Goal: Task Accomplishment & Management: Use online tool/utility

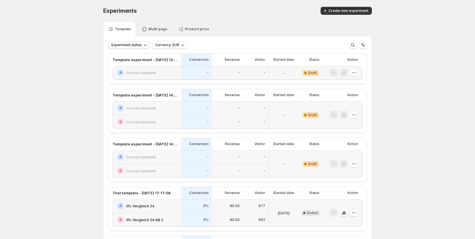
click at [140, 42] on button "Experiment status" at bounding box center [129, 45] width 42 height 8
click at [121, 55] on p "Live" at bounding box center [120, 57] width 7 height 6
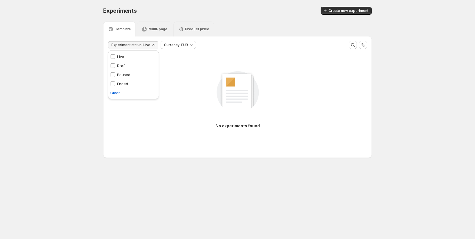
click at [120, 64] on p "Draft" at bounding box center [121, 66] width 9 height 6
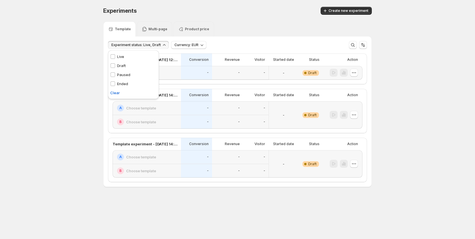
click at [120, 64] on p "Draft" at bounding box center [121, 66] width 9 height 6
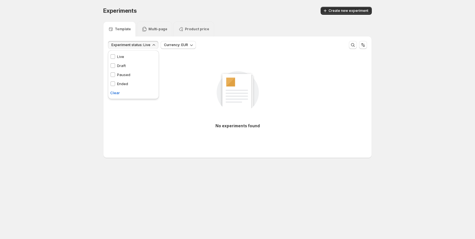
click at [121, 74] on p "Paused" at bounding box center [123, 75] width 13 height 6
click at [121, 85] on p "Ended" at bounding box center [122, 84] width 11 height 6
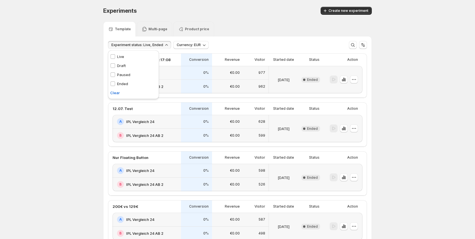
click at [344, 81] on icon "button" at bounding box center [343, 80] width 1 height 4
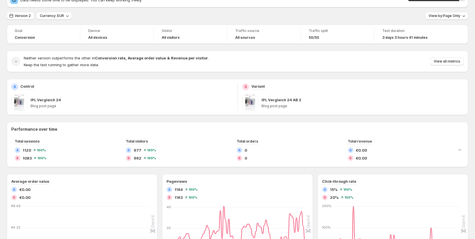
scroll to position [29, 0]
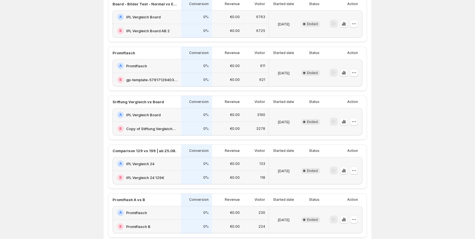
scroll to position [402, 0]
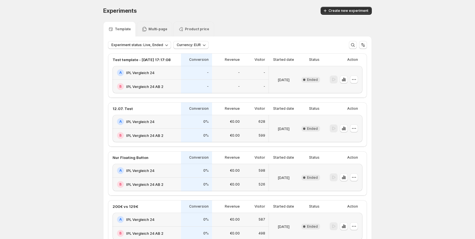
scroll to position [12, 0]
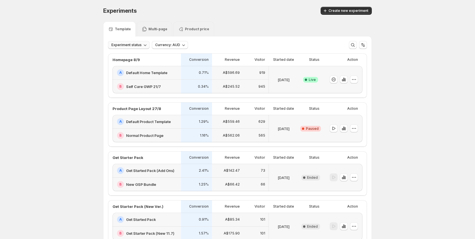
click at [135, 42] on button "Experiment status" at bounding box center [129, 45] width 42 height 8
click at [120, 73] on p "Paused" at bounding box center [123, 75] width 13 height 6
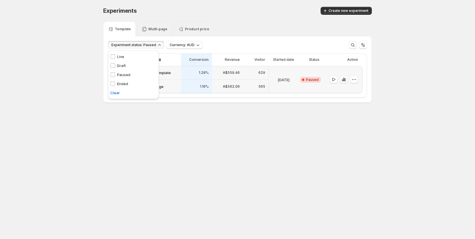
click at [120, 73] on p "Paused" at bounding box center [123, 75] width 13 height 6
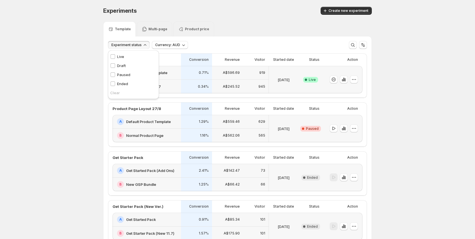
click at [120, 83] on p "Ended" at bounding box center [122, 84] width 11 height 6
click at [440, 118] on div "Experiments. This page is ready Experiments Create new experiment Template Mult…" at bounding box center [237, 164] width 475 height 329
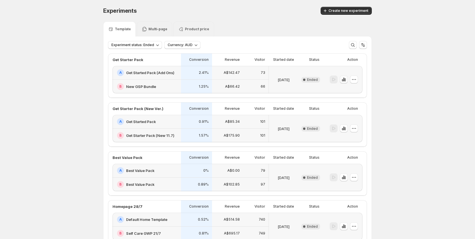
click at [341, 79] on icon "button" at bounding box center [344, 80] width 6 height 6
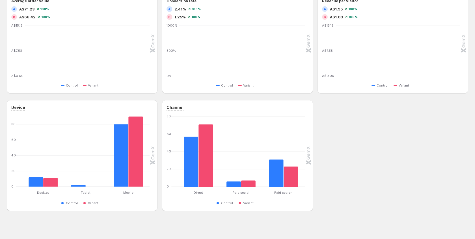
scroll to position [192, 0]
